Goal: Find specific page/section: Find specific page/section

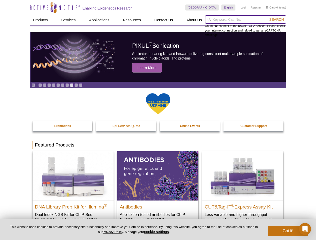
click at [246, 20] on input "search" at bounding box center [245, 19] width 81 height 9
click at [277, 20] on span "Search" at bounding box center [276, 20] width 15 height 4
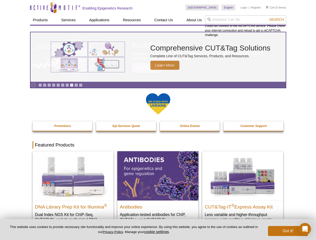
click at [33, 85] on icon "Pause" at bounding box center [33, 85] width 3 height 3
click at [40, 85] on link "Go to slide 1" at bounding box center [40, 85] width 4 height 4
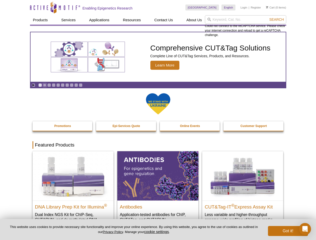
click at [45, 85] on link "Go to slide 2" at bounding box center [45, 85] width 4 height 4
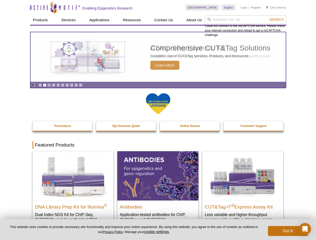
click at [49, 85] on link "Go to slide 3" at bounding box center [49, 85] width 4 height 4
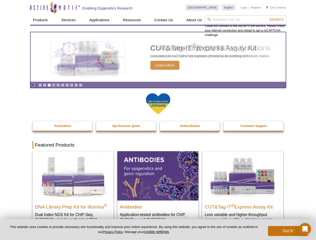
click at [54, 85] on link "Go to slide 4" at bounding box center [54, 85] width 4 height 4
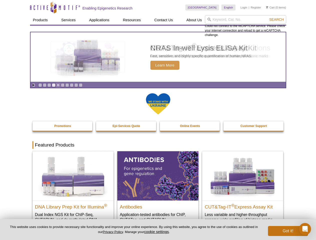
click at [58, 85] on link "Go to slide 5" at bounding box center [58, 85] width 4 height 4
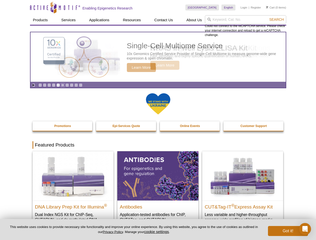
click at [63, 85] on link "Go to slide 6" at bounding box center [63, 85] width 4 height 4
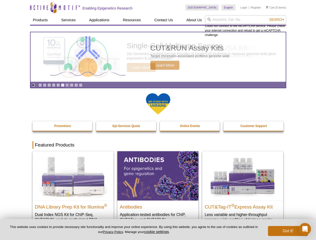
click at [67, 85] on link "Go to slide 7" at bounding box center [67, 85] width 4 height 4
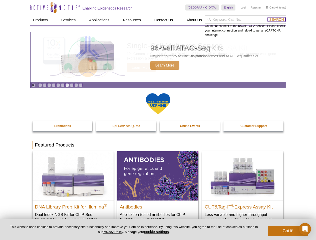
click at [277, 20] on span "Search" at bounding box center [276, 20] width 15 height 4
